Goal: Task Accomplishment & Management: Manage account settings

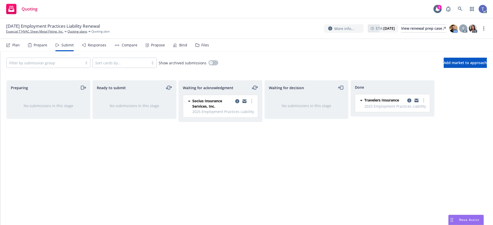
drag, startPoint x: 0, startPoint y: 0, endPoint x: 259, endPoint y: 22, distance: 259.6
click at [259, 22] on div "09/28/25 Employment Practices Liability Renewal Especial T'HVAC Sheet Metal Fit…" at bounding box center [246, 28] width 493 height 21
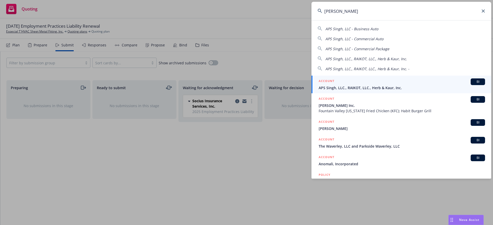
type input "aps singh"
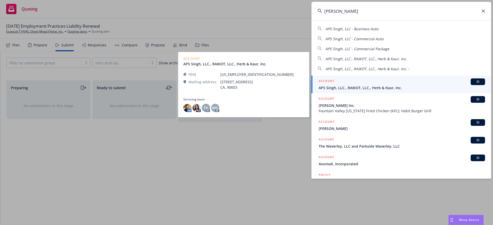
click at [342, 83] on div "ACCOUNT BI" at bounding box center [402, 82] width 166 height 7
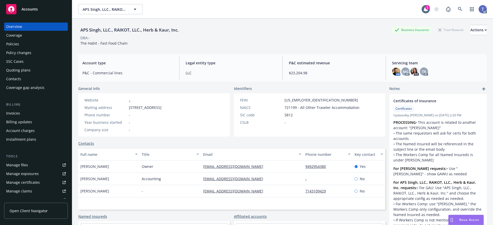
click at [21, 41] on div "Policies" at bounding box center [36, 44] width 60 height 8
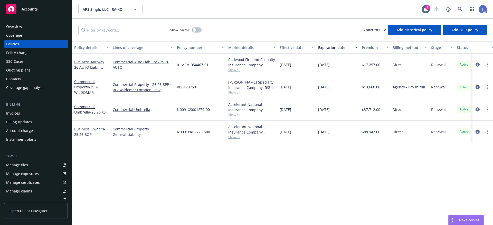
click at [479, 133] on icon "circleInformation" at bounding box center [478, 132] width 4 height 4
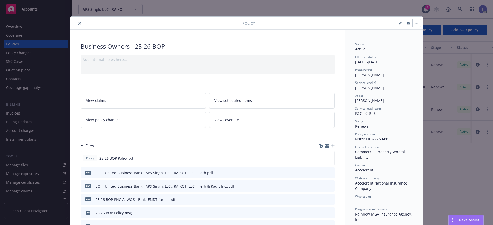
click at [267, 121] on link "View coverage" at bounding box center [272, 120] width 126 height 16
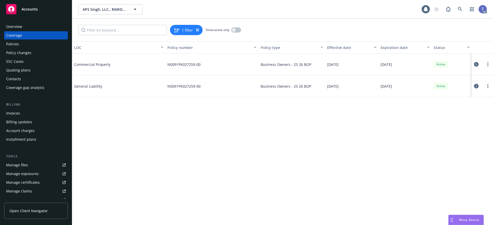
click at [27, 172] on div "Manage exposures" at bounding box center [22, 174] width 33 height 8
click at [474, 86] on icon at bounding box center [476, 86] width 5 height 5
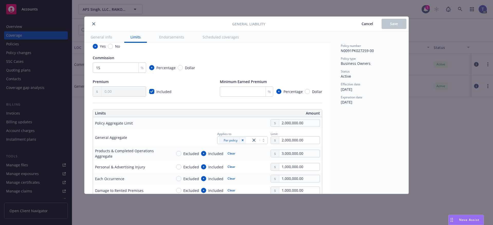
scroll to position [103, 0]
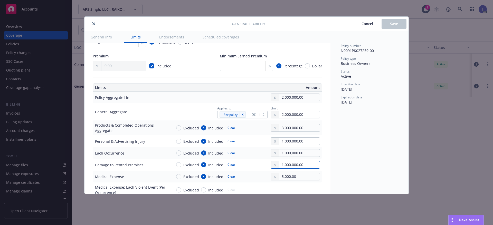
click at [297, 164] on input "1,000,000.00" at bounding box center [299, 165] width 40 height 7
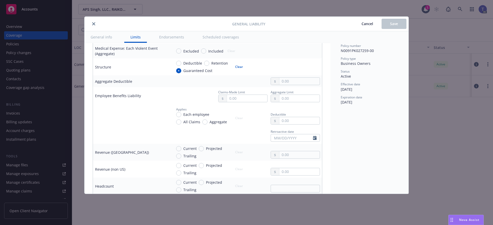
scroll to position [128, 0]
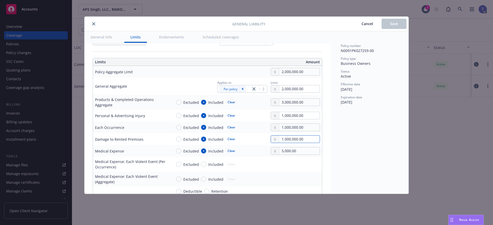
click at [290, 140] on input "1,000,000.00" at bounding box center [299, 139] width 40 height 7
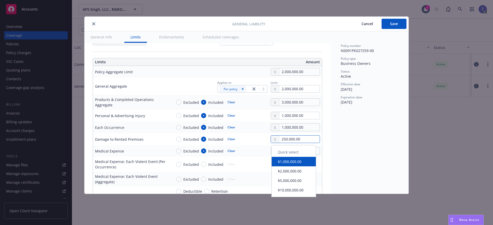
type input "250,000.00"
click at [295, 175] on td "Excluded Included Clear" at bounding box center [246, 179] width 152 height 15
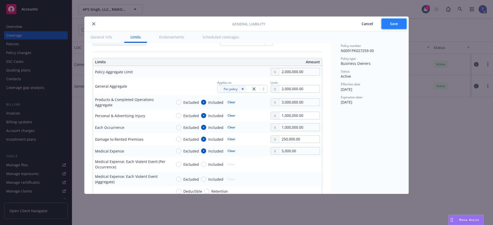
click at [402, 26] on button "Save" at bounding box center [394, 24] width 25 height 10
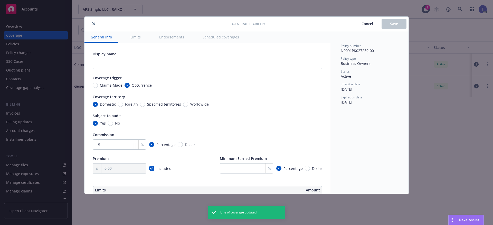
type input "250,000.00"
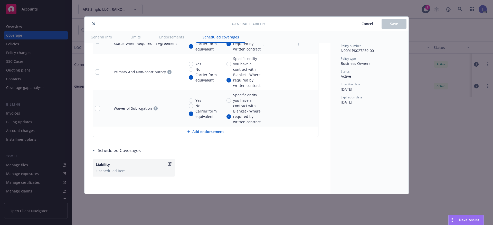
scroll to position [700, 0]
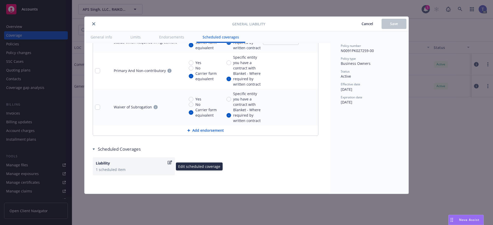
click at [134, 173] on div "Liability 1 scheduled item" at bounding box center [134, 167] width 82 height 18
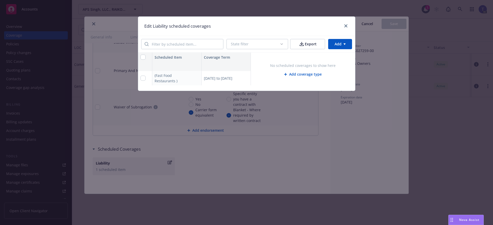
click at [346, 23] on div "Edit Liability scheduled coverages" at bounding box center [246, 26] width 217 height 19
click at [346, 24] on link "close" at bounding box center [346, 26] width 6 height 6
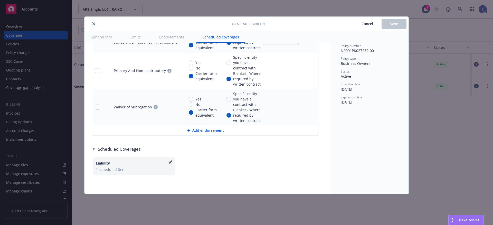
click at [94, 25] on icon "close" at bounding box center [93, 23] width 3 height 3
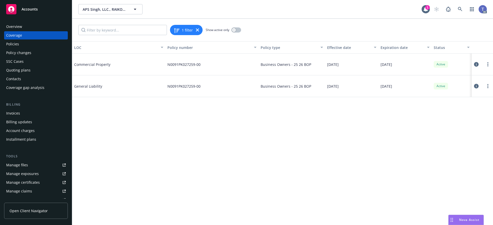
click at [475, 65] on icon at bounding box center [476, 64] width 5 height 5
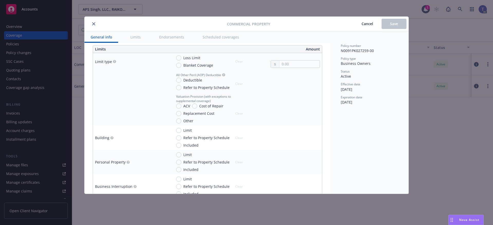
scroll to position [154, 0]
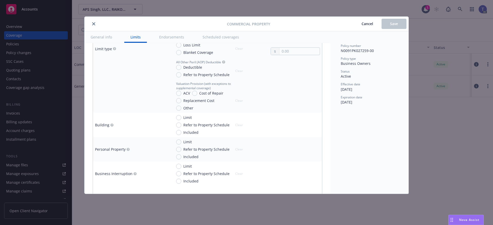
click at [214, 38] on button "Scheduled coverages" at bounding box center [220, 37] width 49 height 12
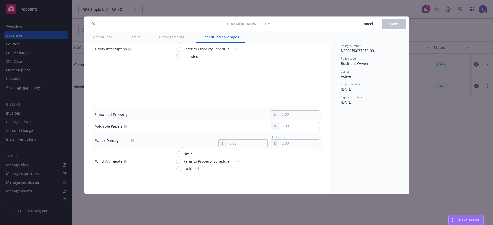
scroll to position [1633, 0]
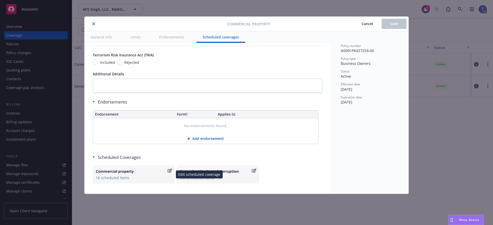
click at [137, 172] on div "Commercial property" at bounding box center [131, 171] width 71 height 5
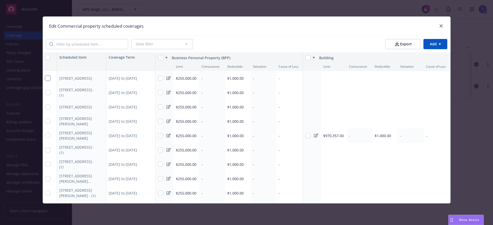
click at [46, 79] on input "checkbox" at bounding box center [47, 78] width 5 height 5
checkbox input "true"
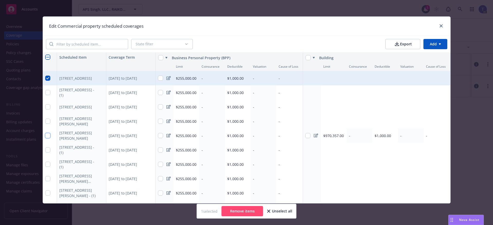
click at [46, 135] on input "checkbox" at bounding box center [47, 135] width 5 height 5
checkbox input "true"
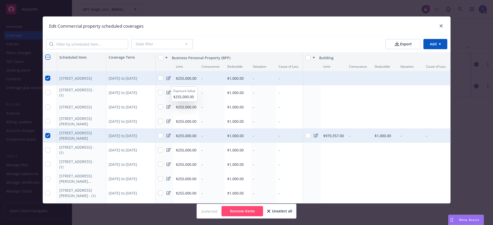
click at [168, 78] on icon at bounding box center [168, 78] width 4 height 4
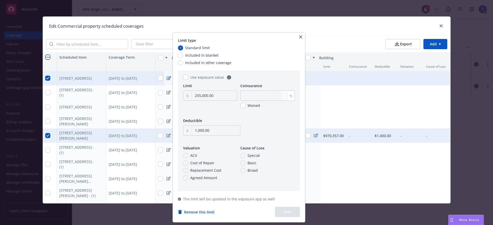
click at [301, 36] on icon "button" at bounding box center [300, 36] width 3 height 3
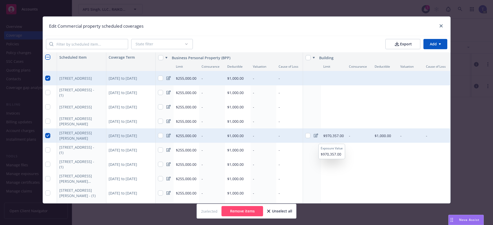
click at [315, 138] on div at bounding box center [315, 136] width 9 height 14
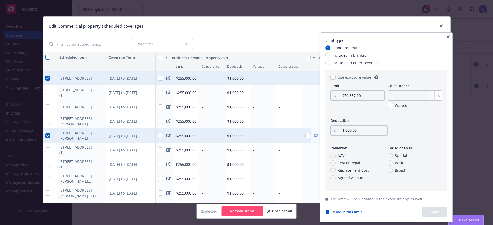
click at [449, 37] on icon "button" at bounding box center [448, 36] width 3 height 3
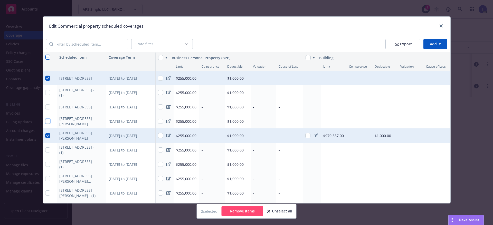
click at [46, 121] on input "checkbox" at bounding box center [47, 121] width 5 height 5
checkbox input "true"
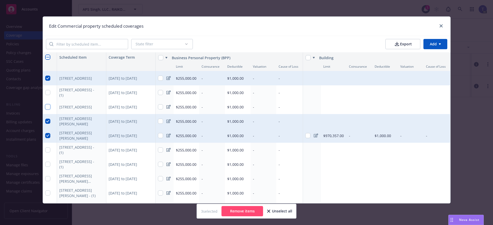
click at [45, 106] on input "checkbox" at bounding box center [47, 107] width 5 height 5
checkbox input "true"
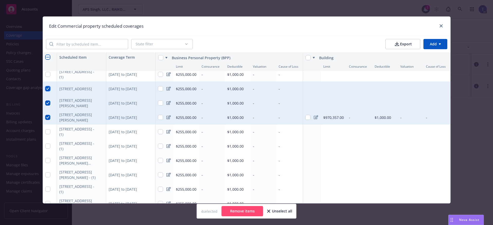
scroll to position [26, 0]
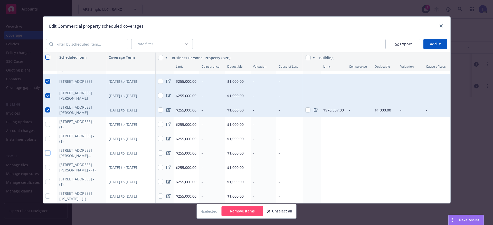
click at [47, 152] on input "checkbox" at bounding box center [47, 153] width 5 height 5
checkbox input "true"
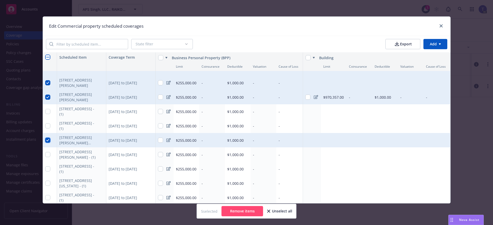
scroll to position [0, 0]
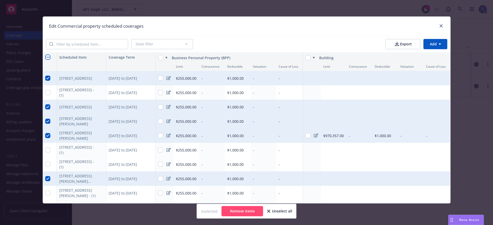
click at [438, 42] on html "Accounts Overview Coverage Policies Policy changes SSC Cases Quoting plans Cont…" at bounding box center [246, 112] width 493 height 225
click at [427, 57] on div "Add scheduled items" at bounding box center [427, 56] width 45 height 8
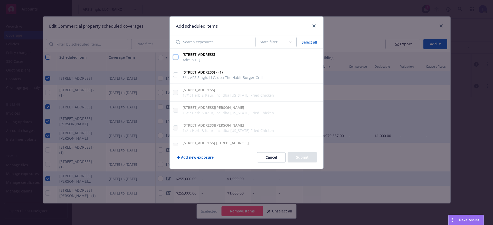
click at [174, 57] on input "15111 Whittier Blvd., Ste 446, Whittier, CA, 90603, USA Admin HQ" at bounding box center [175, 57] width 5 height 5
checkbox input "true"
click at [305, 159] on button "Submit" at bounding box center [303, 158] width 30 height 10
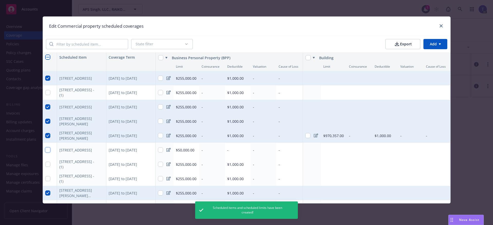
click at [45, 148] on input "checkbox" at bounding box center [47, 150] width 5 height 5
checkbox input "true"
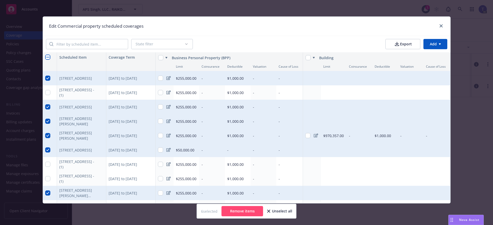
click at [168, 152] on icon at bounding box center [168, 150] width 4 height 4
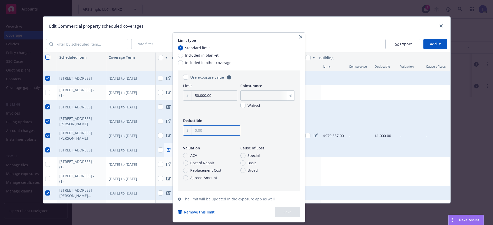
click at [202, 131] on input "text" at bounding box center [216, 131] width 48 height 10
type input "1,000.00"
click at [287, 209] on button "Save" at bounding box center [287, 212] width 25 height 10
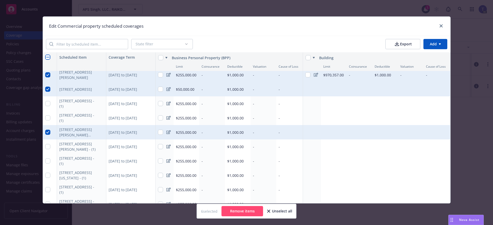
scroll to position [77, 0]
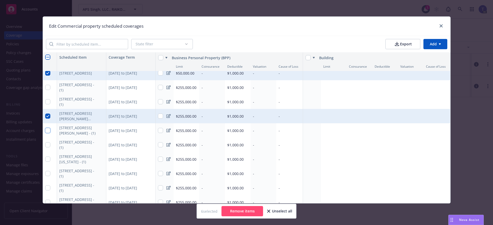
click at [45, 132] on input "checkbox" at bounding box center [47, 130] width 5 height 5
checkbox input "true"
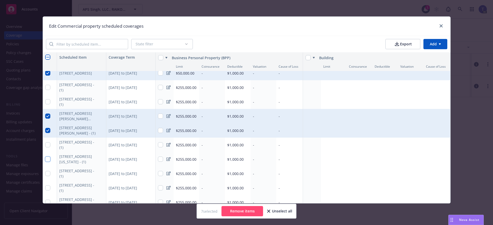
click at [45, 161] on input "checkbox" at bounding box center [47, 159] width 5 height 5
checkbox input "true"
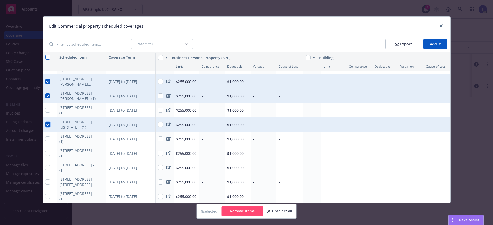
scroll to position [116, 0]
click at [445, 42] on html "Accounts Overview Coverage Policies Policy changes SSC Cases Quoting plans Cont…" at bounding box center [246, 112] width 493 height 225
click at [433, 54] on div "Add scheduled items" at bounding box center [427, 56] width 45 height 8
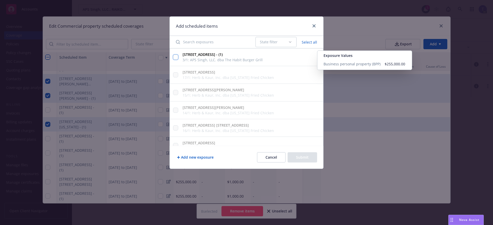
click at [176, 57] on input "36350 Hidden Springs Rd Wildomar, CA 92595 - (1) 3/1: APS Singh, LLC. dba The H…" at bounding box center [175, 57] width 5 height 5
checkbox input "true"
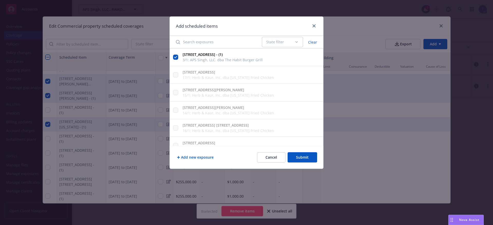
click at [306, 158] on button "Submit" at bounding box center [303, 158] width 30 height 10
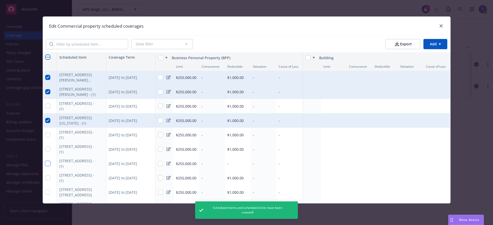
click at [47, 161] on input "checkbox" at bounding box center [47, 163] width 5 height 5
checkbox input "true"
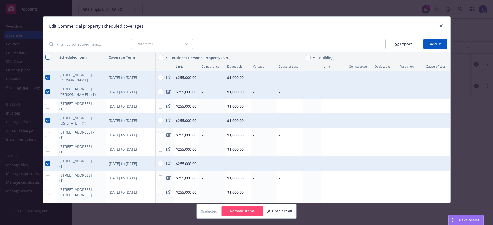
click at [233, 168] on div "-" at bounding box center [238, 164] width 26 height 14
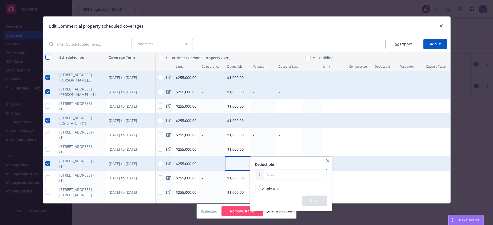
click at [277, 175] on input "text" at bounding box center [295, 175] width 62 height 10
type input "1,000.00"
click at [324, 202] on button "Save" at bounding box center [314, 201] width 25 height 10
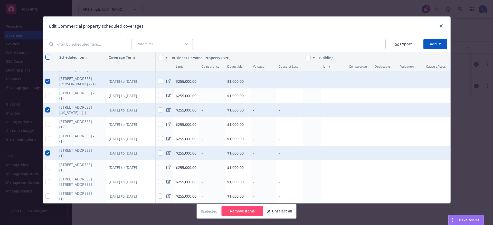
scroll to position [105, 0]
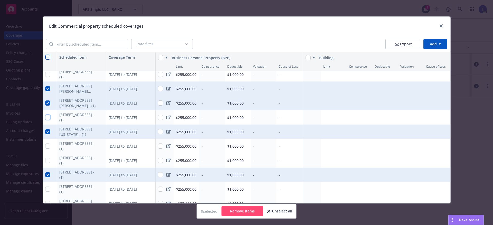
click at [45, 119] on input "checkbox" at bounding box center [47, 117] width 5 height 5
checkbox input "true"
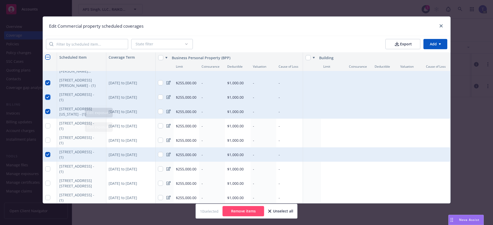
scroll to position [130, 0]
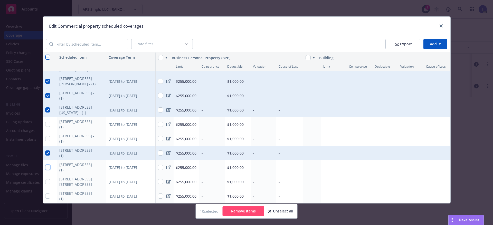
drag, startPoint x: 46, startPoint y: 163, endPoint x: 49, endPoint y: 163, distance: 3.1
click at [46, 165] on input "checkbox" at bounding box center [47, 167] width 5 height 5
checkbox input "true"
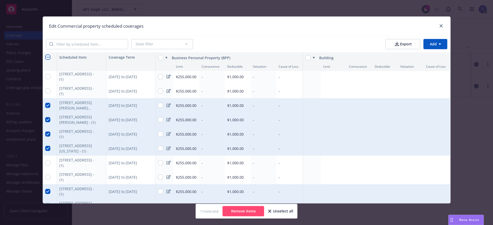
scroll to position [79, 0]
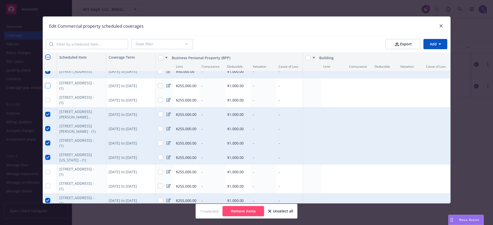
click at [48, 84] on input "checkbox" at bounding box center [47, 85] width 5 height 5
checkbox input "true"
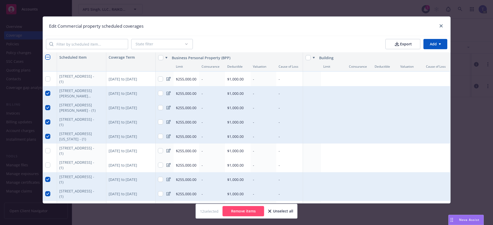
scroll to position [130, 0]
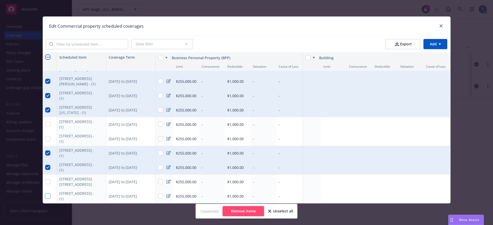
drag, startPoint x: 45, startPoint y: 192, endPoint x: 71, endPoint y: 190, distance: 26.0
click at [45, 194] on input "checkbox" at bounding box center [47, 196] width 5 height 5
checkbox input "true"
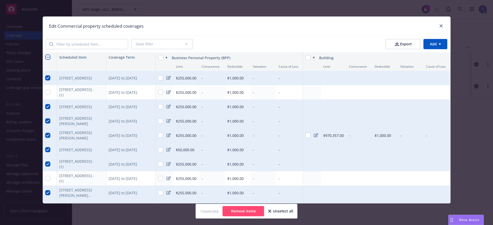
scroll to position [0, 0]
click at [46, 91] on input "checkbox" at bounding box center [47, 92] width 5 height 5
checkbox input "true"
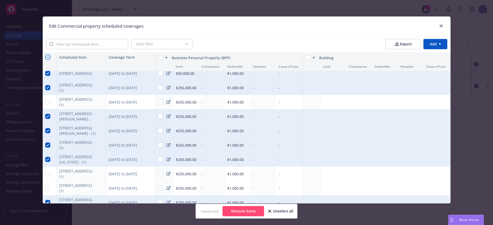
scroll to position [77, 0]
click at [45, 101] on input "checkbox" at bounding box center [47, 101] width 5 height 5
checkbox input "true"
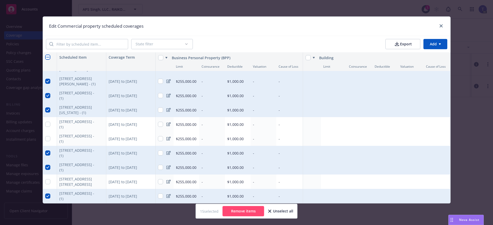
scroll to position [130, 0]
click at [46, 136] on input "checkbox" at bounding box center [47, 138] width 5 height 5
checkbox input "true"
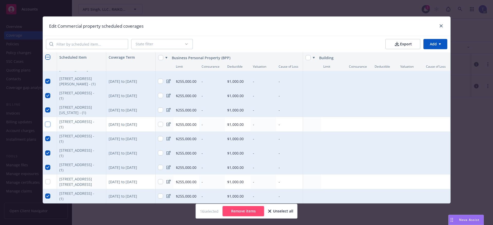
click at [46, 122] on input "checkbox" at bounding box center [47, 124] width 5 height 5
checkbox input "true"
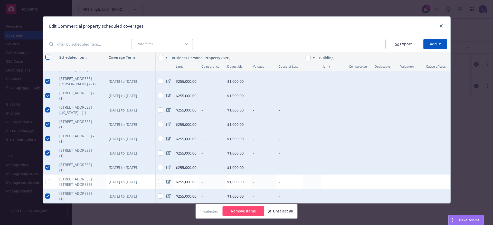
click at [273, 211] on button "Unselect all" at bounding box center [280, 211] width 25 height 10
checkbox input "false"
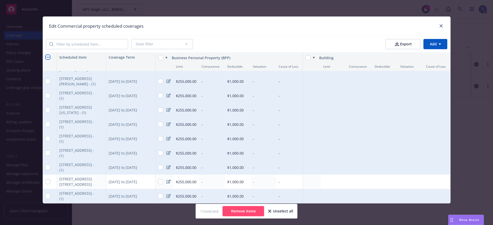
checkbox input "false"
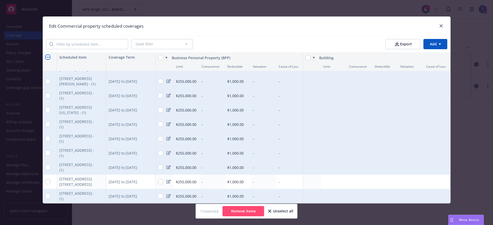
checkbox input "false"
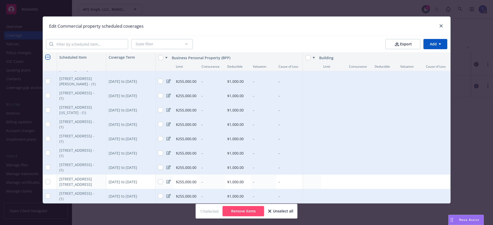
checkbox input "false"
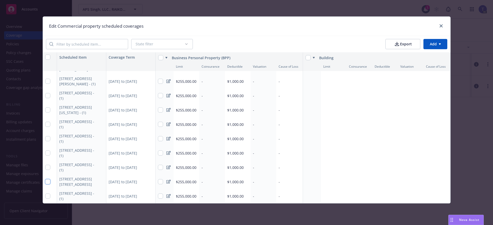
click at [47, 180] on input "checkbox" at bounding box center [47, 182] width 5 height 5
checkbox input "true"
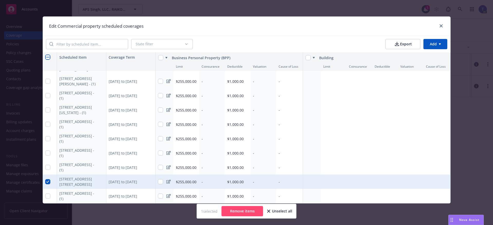
click at [246, 210] on button "Remove items" at bounding box center [243, 211] width 42 height 10
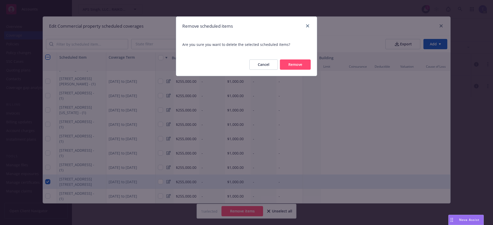
click at [291, 67] on button "Remove" at bounding box center [295, 65] width 31 height 10
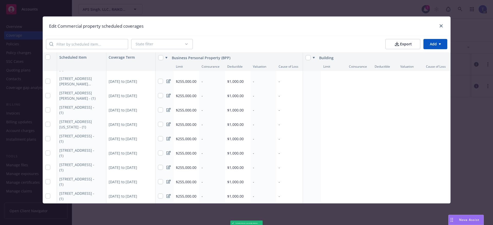
scroll to position [116, 0]
click at [443, 26] on icon "close" at bounding box center [441, 25] width 3 height 3
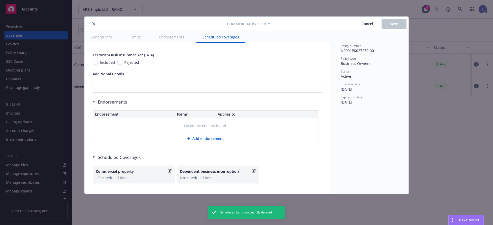
click at [220, 138] on button "Add endorsement" at bounding box center [205, 139] width 225 height 10
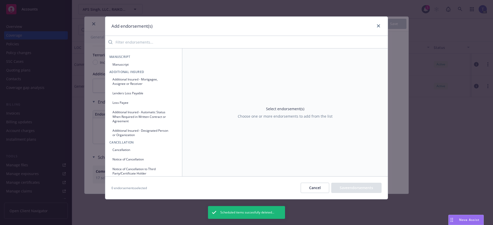
click at [139, 45] on input "search" at bounding box center [249, 42] width 275 height 10
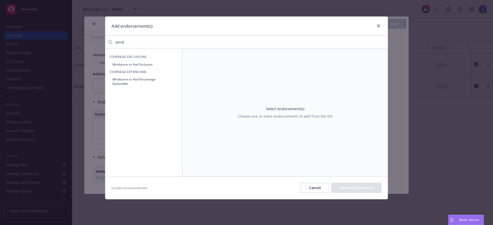
type input "wind"
click at [145, 77] on button "Windstorm or Hail Percentage Deductible" at bounding box center [143, 81] width 69 height 13
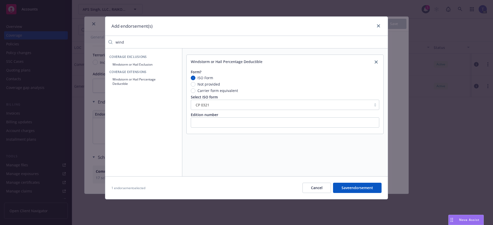
click at [210, 90] on span "Carrier form equivalent" at bounding box center [217, 90] width 41 height 5
click at [195, 90] on input "Carrier form equivalent" at bounding box center [193, 91] width 5 height 5
radio input "true"
click at [220, 102] on input "text" at bounding box center [285, 105] width 188 height 10
type input "N BOP 910009"
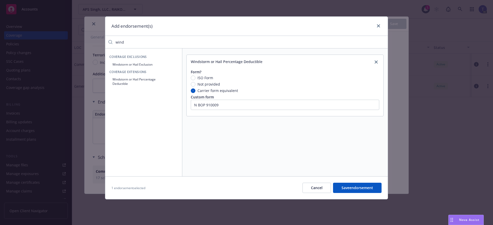
click at [361, 186] on button "Save endorsement" at bounding box center [357, 188] width 49 height 10
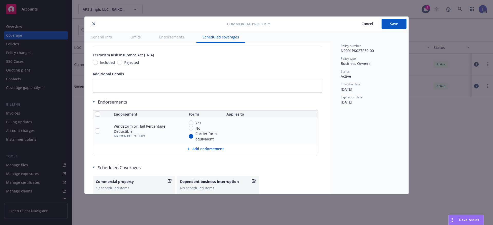
click at [211, 148] on button "Add endorsement" at bounding box center [205, 149] width 225 height 10
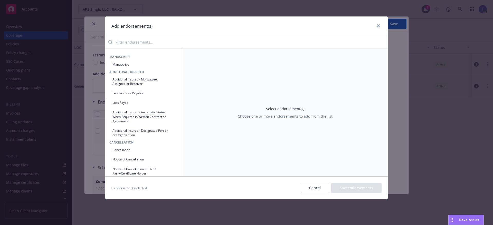
click at [154, 44] on input "search" at bounding box center [249, 42] width 275 height 10
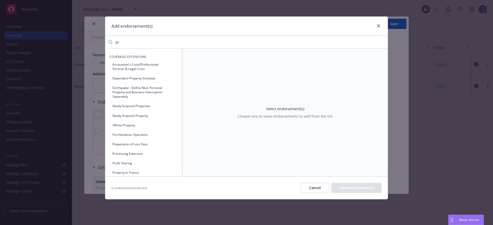
type input "p"
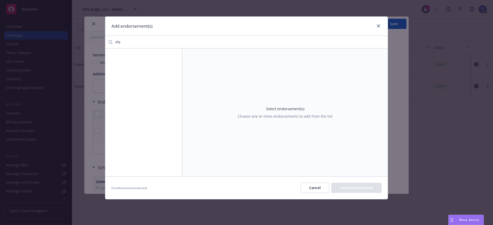
type input "P"
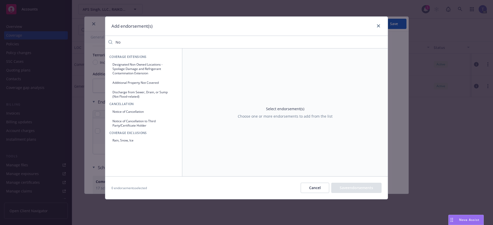
type input "N"
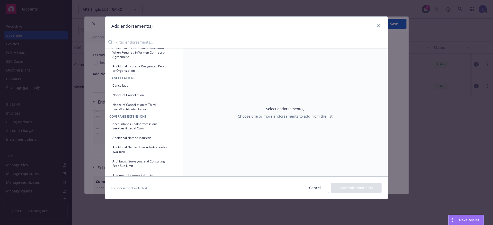
scroll to position [0, 0]
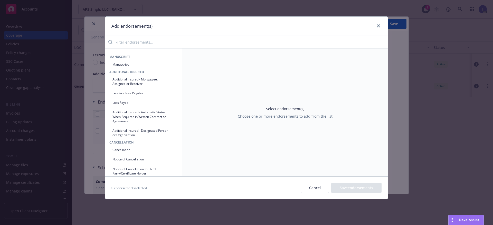
click at [115, 63] on button "Manuscript" at bounding box center [143, 64] width 69 height 8
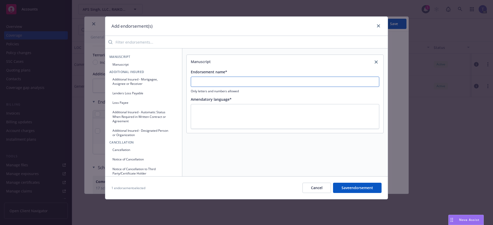
click at [246, 83] on input "Endorsement name*" at bounding box center [285, 82] width 188 height 10
type input "Primary and Noncontributory Insurance"
click at [235, 111] on textarea at bounding box center [285, 116] width 188 height 25
type textarea "x"
type textarea "A"
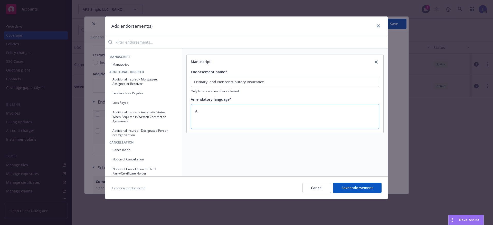
type textarea "x"
type textarea "As"
type textarea "x"
type textarea "As"
type textarea "x"
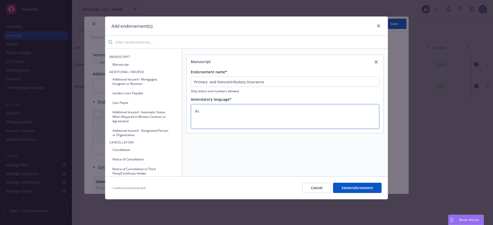
type textarea "As r"
type textarea "x"
type textarea "As re"
type textarea "x"
type textarea "As req"
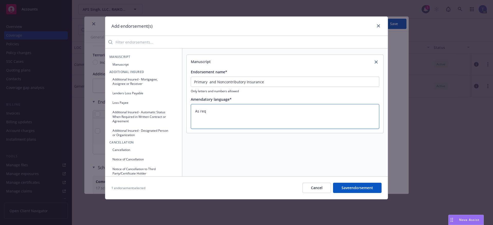
type textarea "x"
type textarea "As requi"
type textarea "x"
type textarea "As requir"
type textarea "x"
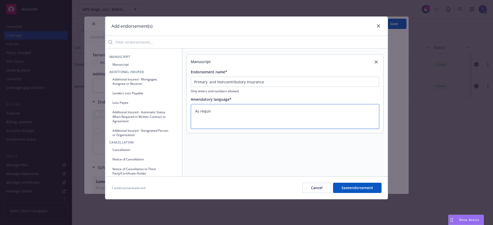
type textarea "As require"
type textarea "x"
type textarea "As required"
type textarea "x"
type textarea "As required by"
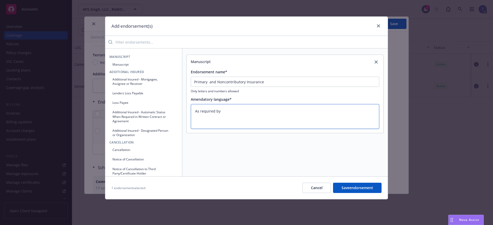
type textarea "x"
type textarea "As required by"
type textarea "x"
type textarea "As required by c"
type textarea "x"
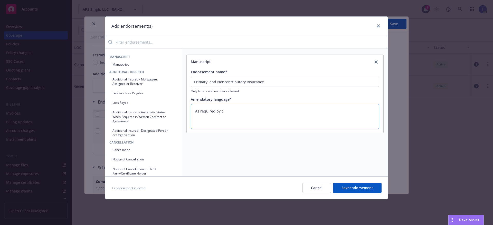
type textarea "As required by co"
type textarea "x"
type textarea "As required by con"
type textarea "x"
type textarea "As required by cont"
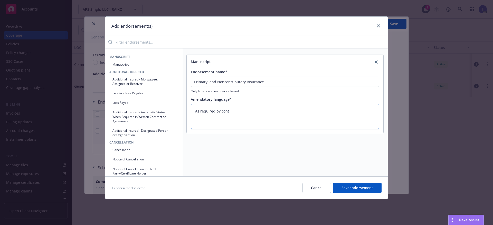
type textarea "x"
type textarea "As required by contr"
type textarea "x"
type textarea "As required by contra"
type textarea "x"
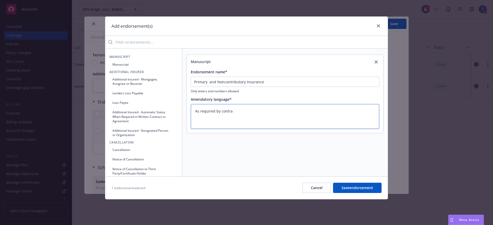
type textarea "As required by contrac"
type textarea "x"
type textarea "As required by contract"
type textarea "x"
type textarea "As required by contract."
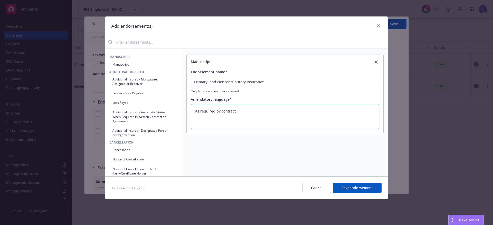
type textarea "x"
type textarea "As required by contract."
click at [200, 114] on textarea "As required by contract." at bounding box center [285, 116] width 188 height 25
paste textarea "The following is added to Paragraph H. Other Insurance of the Businessowners Co…"
type textarea "x"
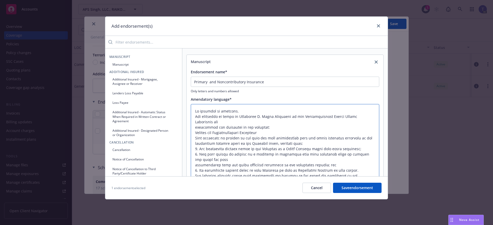
scroll to position [23, 0]
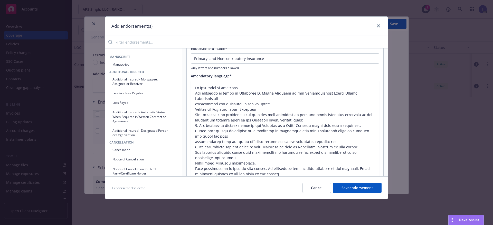
type textarea "As required by contract. The following is added to Paragraph H. Other Insurance…"
drag, startPoint x: 358, startPoint y: 186, endPoint x: 366, endPoint y: 181, distance: 10.4
click at [358, 186] on button "Save endorsement" at bounding box center [357, 188] width 49 height 10
type textarea "x"
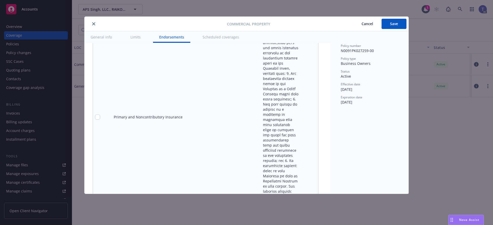
scroll to position [1813, 0]
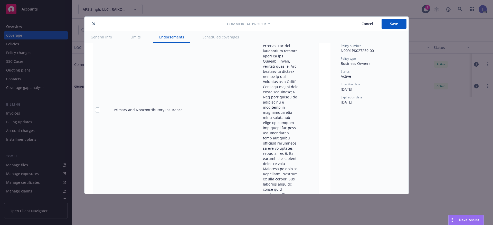
click at [100, 108] on div at bounding box center [102, 110] width 15 height 5
click at [99, 108] on input "checkbox" at bounding box center [97, 110] width 5 height 5
checkbox input "true"
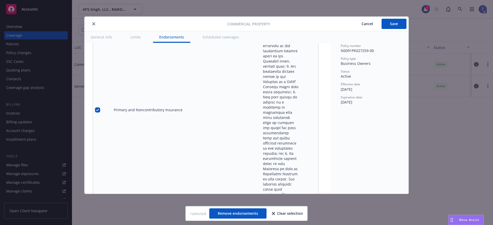
click at [314, 108] on icon "remove" at bounding box center [313, 110] width 4 height 4
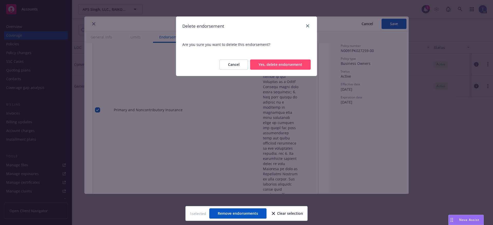
click at [284, 66] on button "Yes, delete endorsement" at bounding box center [280, 65] width 61 height 10
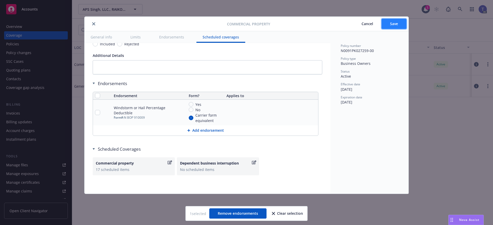
click at [389, 25] on button "Save" at bounding box center [394, 24] width 25 height 10
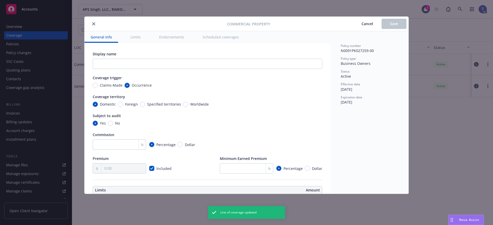
click at [93, 23] on icon "close" at bounding box center [93, 23] width 3 height 3
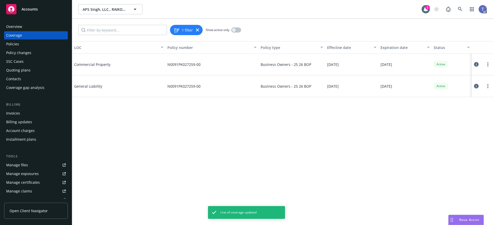
click at [479, 86] on div at bounding box center [482, 86] width 17 height 10
click at [479, 86] on button at bounding box center [476, 86] width 5 height 10
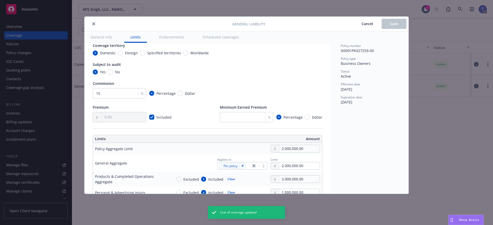
click at [163, 37] on button "Endorsements" at bounding box center [171, 37] width 37 height 12
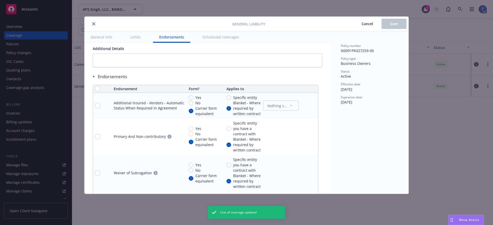
scroll to position [650, 0]
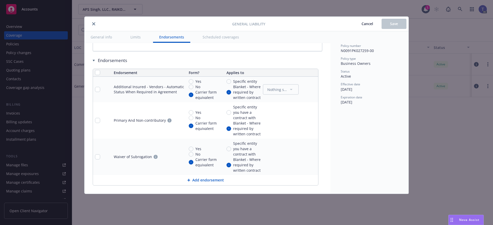
click at [196, 181] on button "Add endorsement" at bounding box center [205, 180] width 225 height 10
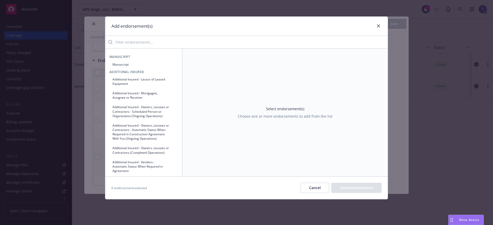
click at [161, 42] on input "search" at bounding box center [249, 42] width 275 height 10
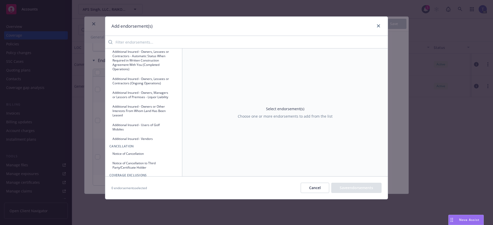
scroll to position [360, 0]
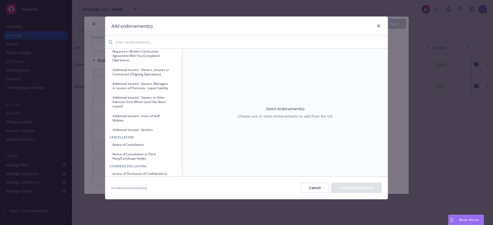
click at [317, 190] on button "Cancel" at bounding box center [315, 188] width 29 height 10
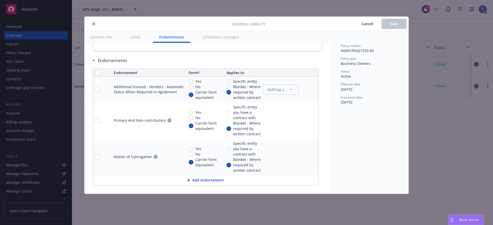
click at [193, 178] on button "Add endorsement" at bounding box center [205, 180] width 225 height 10
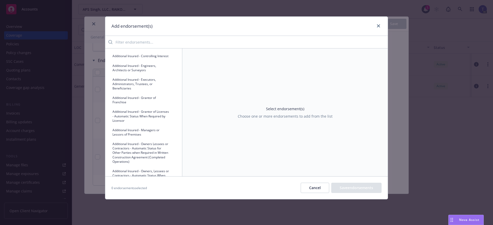
scroll to position [231, 0]
click at [142, 139] on button "Additional Insured - Managers or Lessors of Premises" at bounding box center [143, 132] width 69 height 13
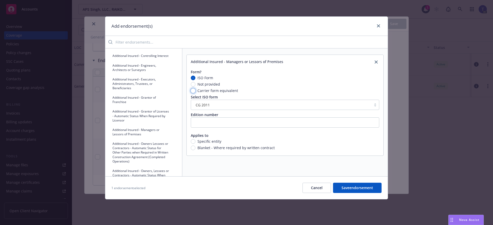
click at [193, 92] on input "Carrier form equivalent" at bounding box center [193, 91] width 5 height 5
radio input "true"
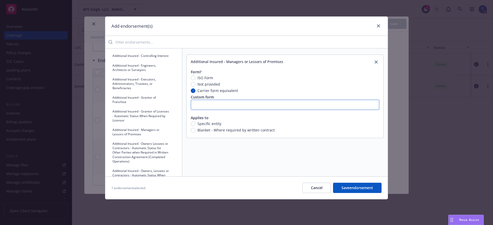
click at [223, 106] on input "text" at bounding box center [285, 105] width 188 height 10
type input "N BOL 910090"
click at [193, 131] on input "Blanket - Where required by written contract" at bounding box center [193, 130] width 5 height 5
radio input "true"
click at [365, 187] on button "Save endorsement" at bounding box center [357, 188] width 49 height 10
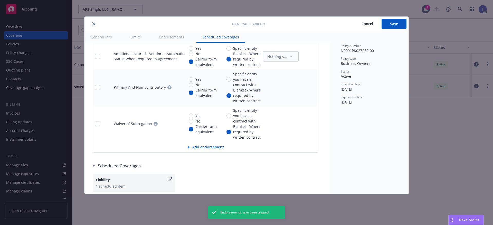
scroll to position [725, 0]
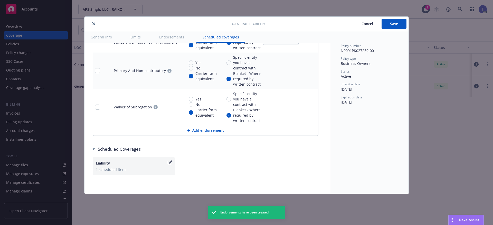
click at [192, 131] on div at bounding box center [189, 130] width 5 height 3
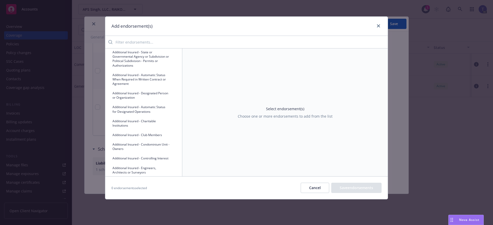
scroll to position [154, 0]
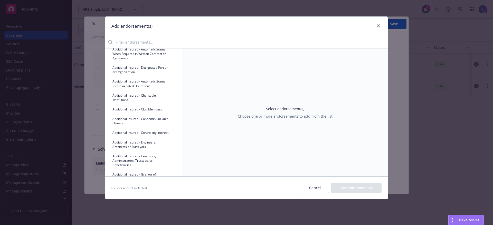
click at [129, 137] on button "Additional Insured - Controlling Interest" at bounding box center [143, 133] width 69 height 8
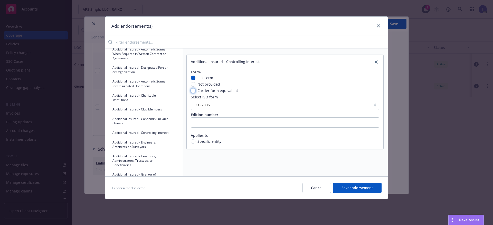
click at [193, 90] on input "Carrier form equivalent" at bounding box center [193, 91] width 5 height 5
radio input "true"
click at [220, 107] on input "text" at bounding box center [285, 105] width 188 height 10
type input "N BOL 910091"
click at [370, 187] on button "Save endorsement" at bounding box center [357, 188] width 49 height 10
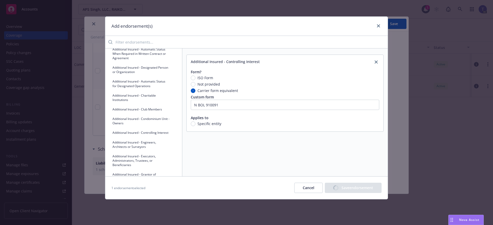
scroll to position [751, 0]
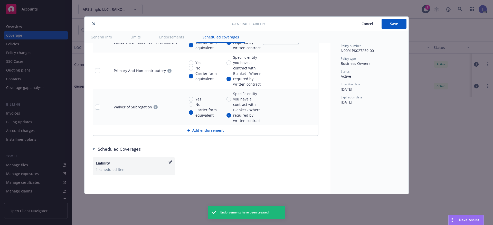
click at [175, 130] on button "Add endorsement" at bounding box center [205, 131] width 225 height 10
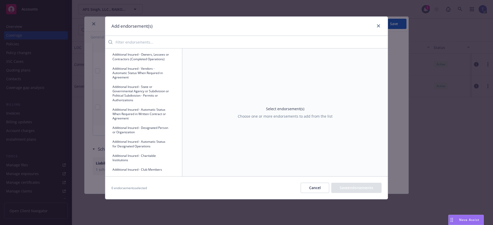
scroll to position [103, 0]
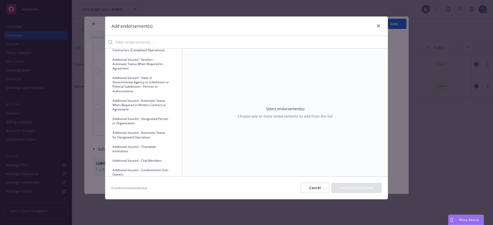
click at [129, 127] on button "Additional Insured - Designated Person or Organization" at bounding box center [143, 121] width 69 height 13
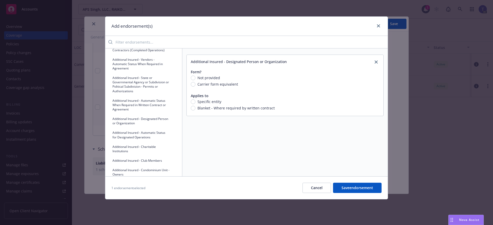
click at [234, 87] on span "Carrier form equivalent" at bounding box center [217, 84] width 41 height 5
click at [195, 87] on input "Carrier form equivalent" at bounding box center [193, 84] width 5 height 5
radio input "true"
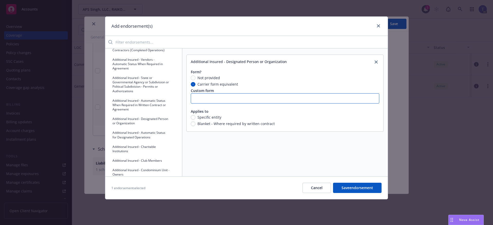
click at [238, 96] on input "text" at bounding box center [285, 98] width 188 height 10
click at [210, 101] on input "text" at bounding box center [285, 98] width 188 height 10
type input "N BOL 910096"
drag, startPoint x: 193, startPoint y: 125, endPoint x: 215, endPoint y: 126, distance: 22.1
click at [193, 125] on input "Blanket - Where required by written contract" at bounding box center [193, 124] width 5 height 5
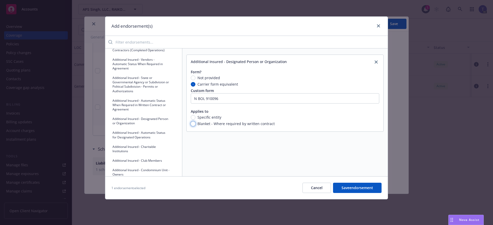
radio input "true"
click at [356, 189] on button "Save endorsement" at bounding box center [357, 188] width 49 height 10
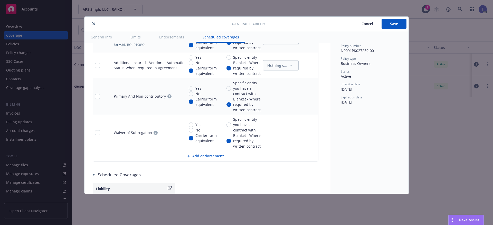
scroll to position [777, 0]
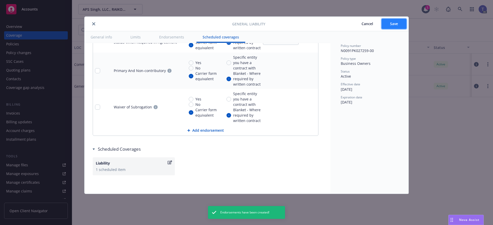
click at [394, 22] on span "Save" at bounding box center [394, 23] width 8 height 5
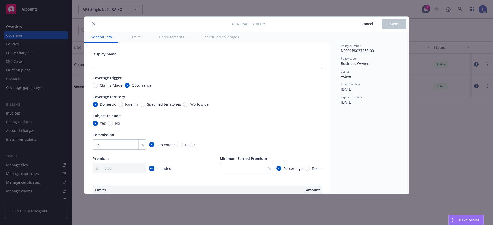
click at [95, 24] on button "close" at bounding box center [94, 24] width 6 height 6
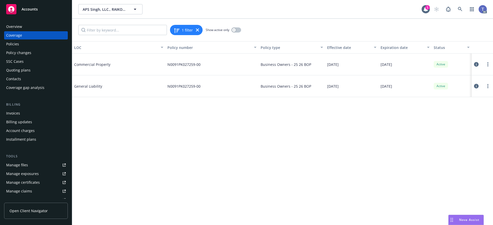
click at [22, 44] on div "Policies" at bounding box center [36, 44] width 60 height 8
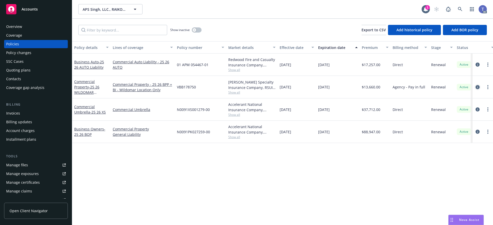
click at [479, 86] on icon "circleInformation" at bounding box center [478, 87] width 4 height 4
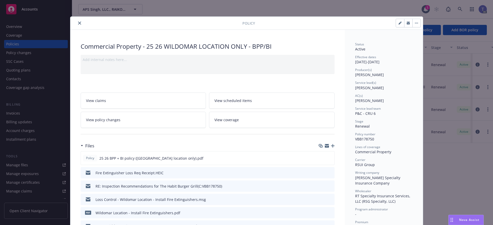
click at [236, 120] on span "View coverage" at bounding box center [226, 119] width 24 height 5
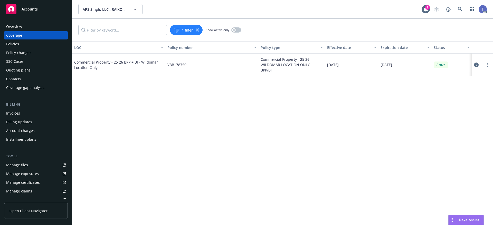
click at [475, 64] on icon at bounding box center [476, 65] width 5 height 5
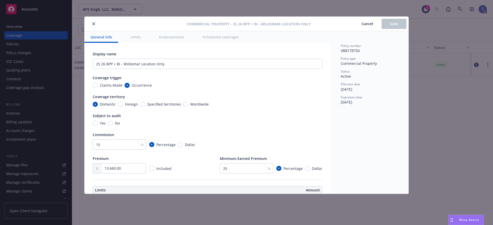
click at [220, 39] on button "Scheduled coverages" at bounding box center [220, 37] width 49 height 12
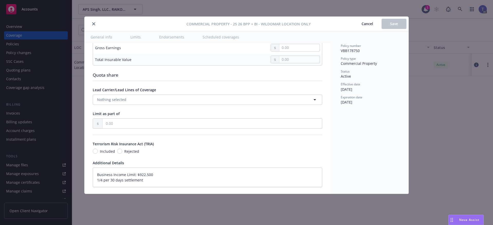
type textarea "x"
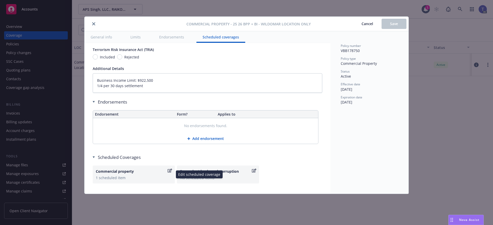
click at [144, 178] on div "1 scheduled item" at bounding box center [134, 177] width 76 height 5
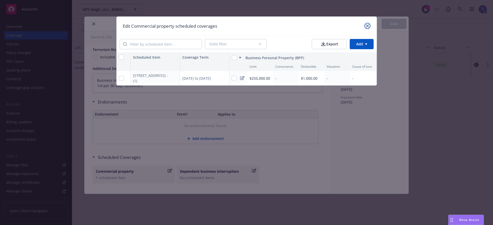
click at [368, 25] on icon "close" at bounding box center [367, 25] width 3 height 3
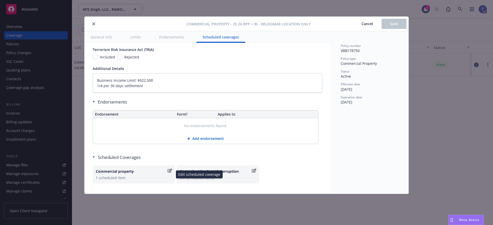
click at [127, 178] on div "1 scheduled item" at bounding box center [134, 177] width 76 height 5
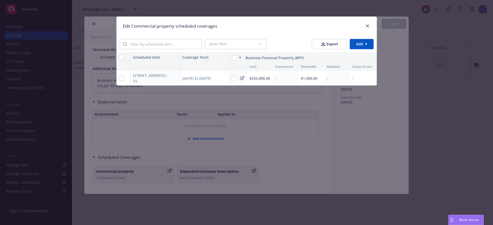
click at [254, 77] on span "$255,000.00" at bounding box center [260, 78] width 21 height 5
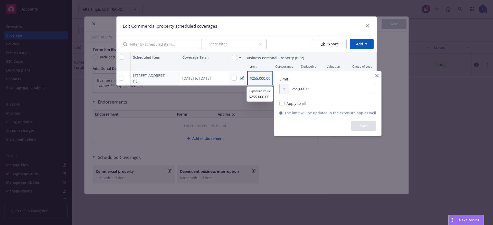
click at [375, 76] on icon "button" at bounding box center [376, 75] width 3 height 3
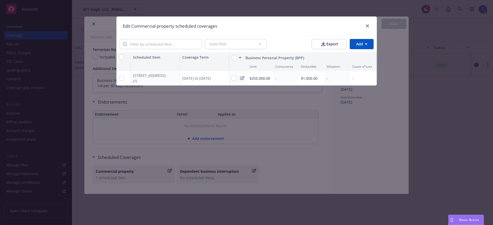
drag, startPoint x: 244, startPoint y: 79, endPoint x: 241, endPoint y: 80, distance: 3.3
click at [243, 78] on icon at bounding box center [242, 78] width 4 height 4
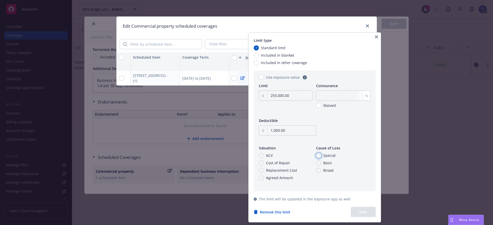
click at [320, 156] on input "Special" at bounding box center [318, 155] width 5 height 5
radio input "true"
click at [360, 213] on button "Save" at bounding box center [363, 212] width 25 height 10
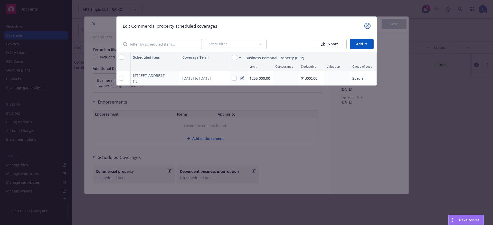
click at [366, 25] on icon "close" at bounding box center [367, 25] width 3 height 3
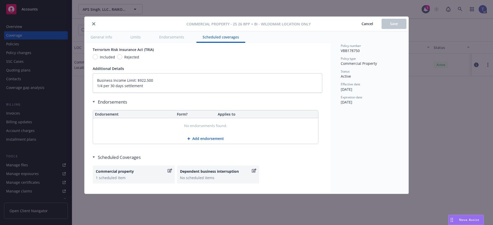
drag, startPoint x: 95, startPoint y: 24, endPoint x: 103, endPoint y: 22, distance: 8.6
click at [95, 24] on icon "close" at bounding box center [93, 23] width 3 height 3
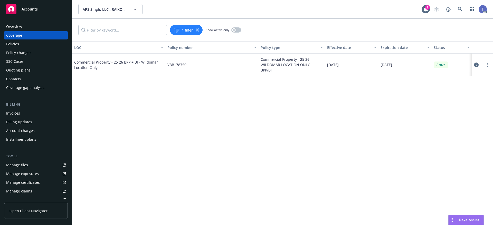
click at [26, 42] on div "Policies" at bounding box center [36, 44] width 60 height 8
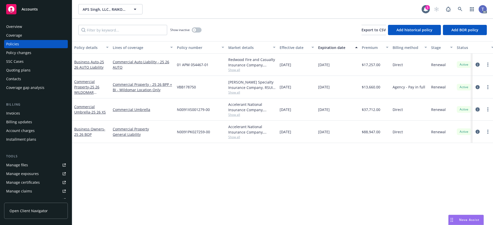
click at [476, 108] on icon "circleInformation" at bounding box center [478, 110] width 4 height 4
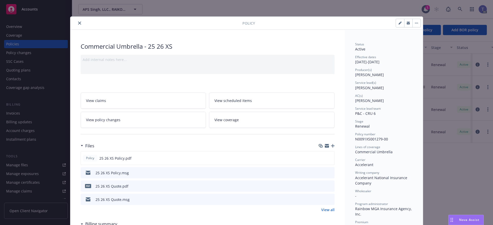
click at [240, 119] on link "View coverage" at bounding box center [272, 120] width 126 height 16
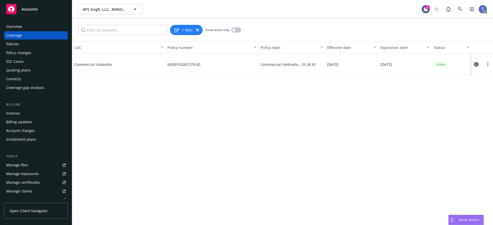
click at [476, 63] on icon at bounding box center [476, 64] width 5 height 5
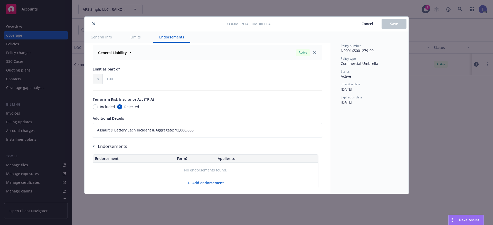
scroll to position [328, 0]
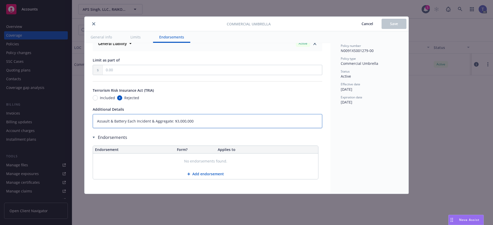
click at [175, 121] on textarea "Assault & Battery Each Incident & Aggregate: $3,000,000" at bounding box center [208, 121] width 230 height 14
type textarea "x"
type textarea "Assault & Battery Each Incident & Aggregate: $,000,000"
type textarea "x"
type textarea "Assault & Battery Each Incident & Aggregate: $1,000,000"
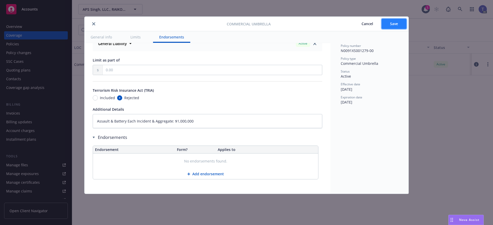
click at [404, 20] on button "Save" at bounding box center [394, 24] width 25 height 10
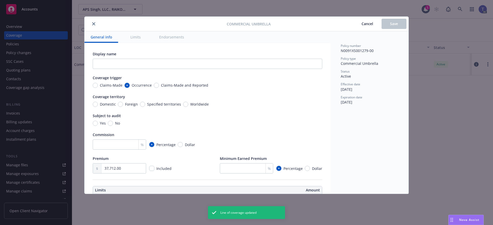
type textarea "x"
type textarea "Assault & Battery Each Incident & Aggregate: $1,000,000"
type textarea "x"
click at [95, 25] on icon "close" at bounding box center [93, 23] width 3 height 3
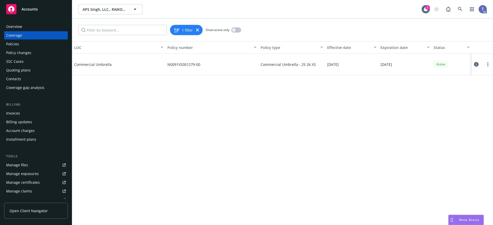
click at [15, 42] on div "Policies" at bounding box center [12, 44] width 13 height 8
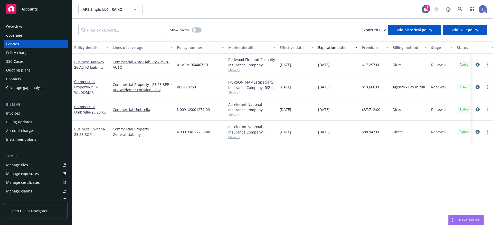
click at [268, 27] on div "Show inactive Export to CSV Add historical policy Add BOR policy" at bounding box center [282, 30] width 421 height 23
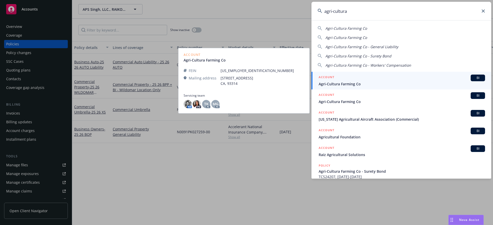
type input "agri-cultura"
click at [350, 82] on span "Agri-Cultura Farming Co" at bounding box center [402, 83] width 166 height 5
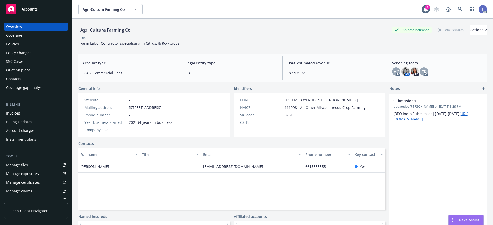
click at [22, 40] on div "Policies" at bounding box center [36, 44] width 60 height 8
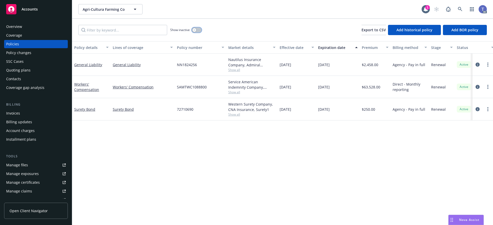
click at [196, 28] on button "button" at bounding box center [197, 29] width 10 height 5
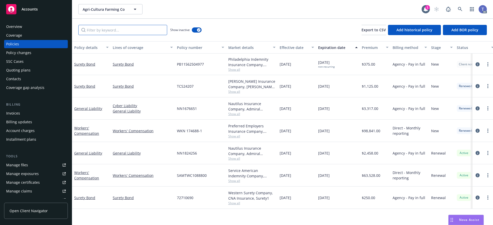
click at [136, 33] on input "Filter by keyword..." at bounding box center [122, 30] width 89 height 10
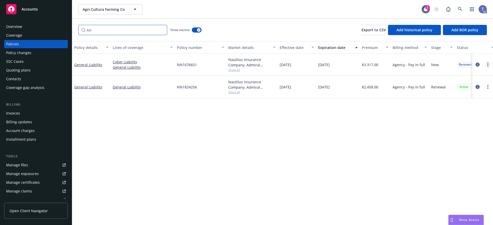
type input "nn"
click at [490, 64] on link "more" at bounding box center [488, 65] width 6 height 6
click at [453, 135] on link "Copy logging email" at bounding box center [460, 137] width 60 height 10
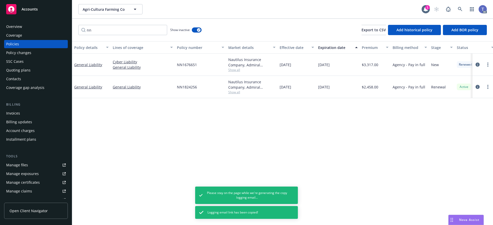
click at [12, 52] on div "Policy changes" at bounding box center [18, 53] width 25 height 8
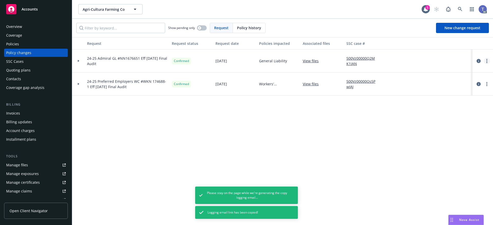
click at [486, 59] on link "more" at bounding box center [487, 61] width 6 height 6
click at [436, 72] on link "Copy logging email" at bounding box center [446, 72] width 88 height 10
